Goal: Contribute content: Add original content to the website for others to see

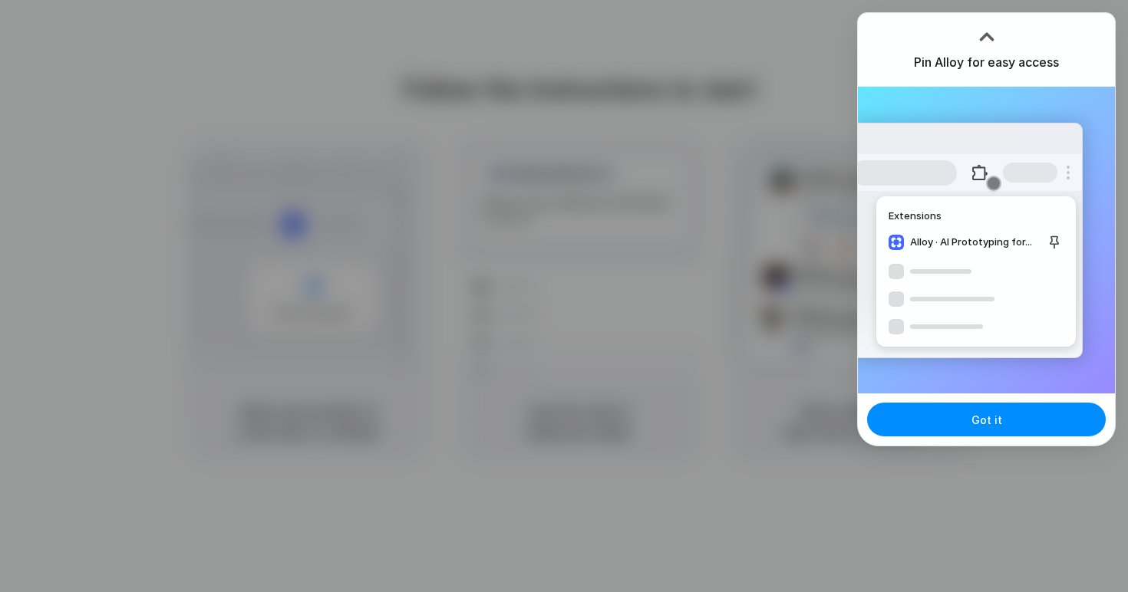
click at [978, 36] on div at bounding box center [986, 36] width 23 height 23
click at [994, 37] on div at bounding box center [986, 32] width 23 height 23
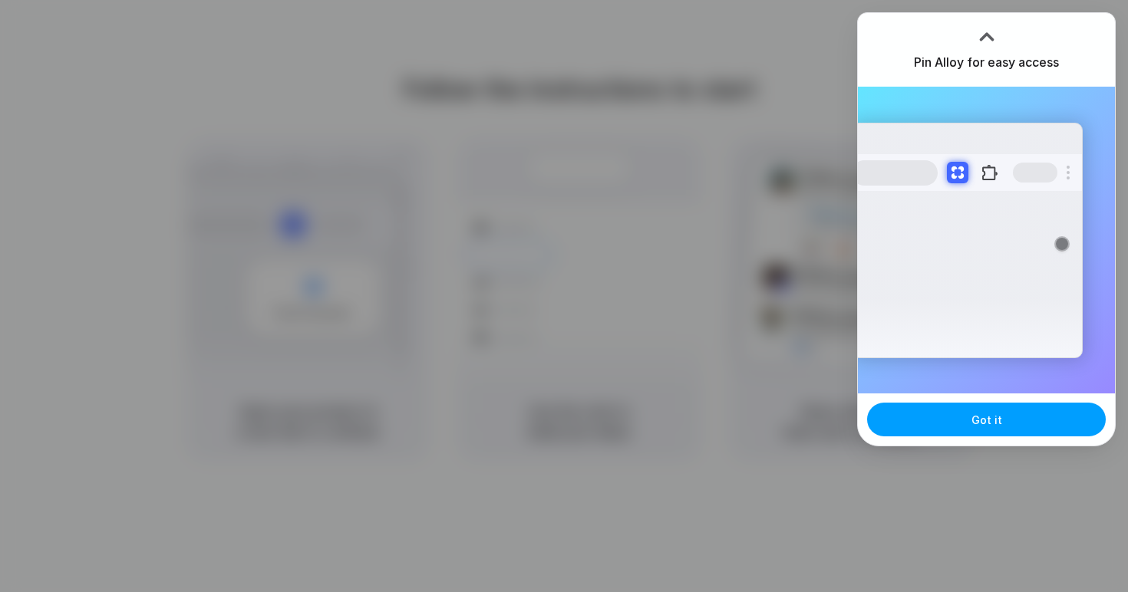
click at [973, 423] on span "Got it" at bounding box center [986, 420] width 31 height 16
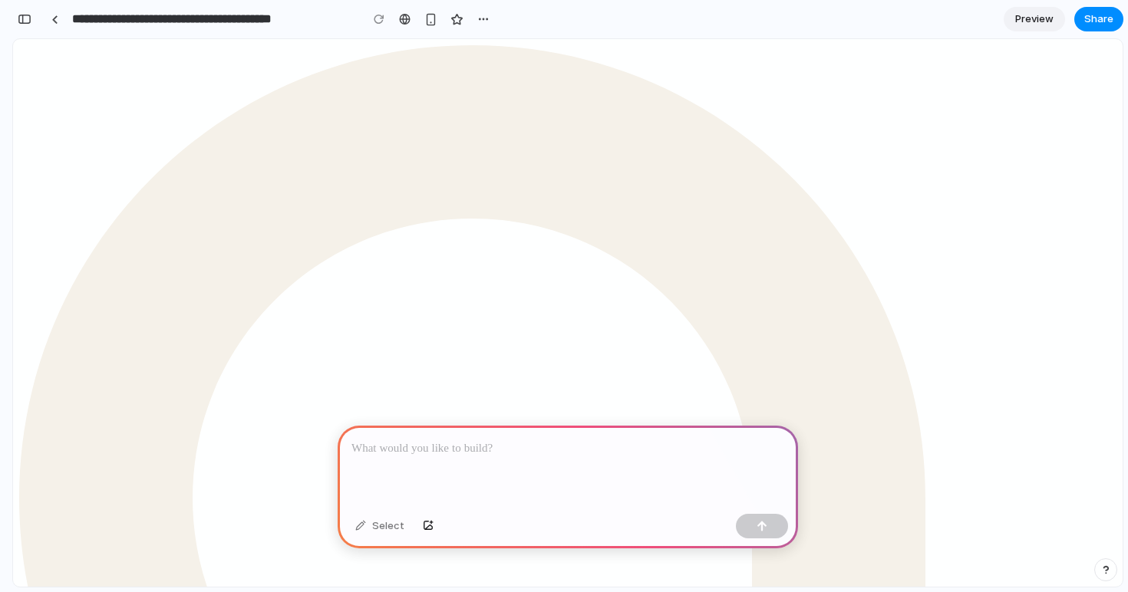
click at [515, 456] on p at bounding box center [567, 449] width 433 height 18
click at [481, 449] on p at bounding box center [567, 449] width 433 height 18
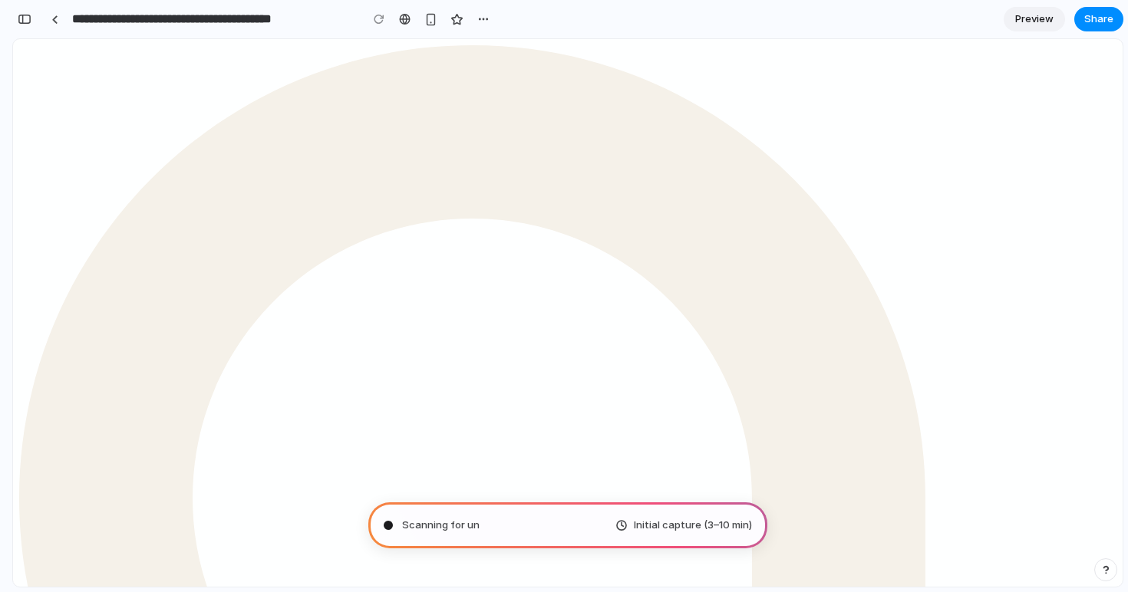
type input "**********"
